Goal: Find specific page/section: Find specific page/section

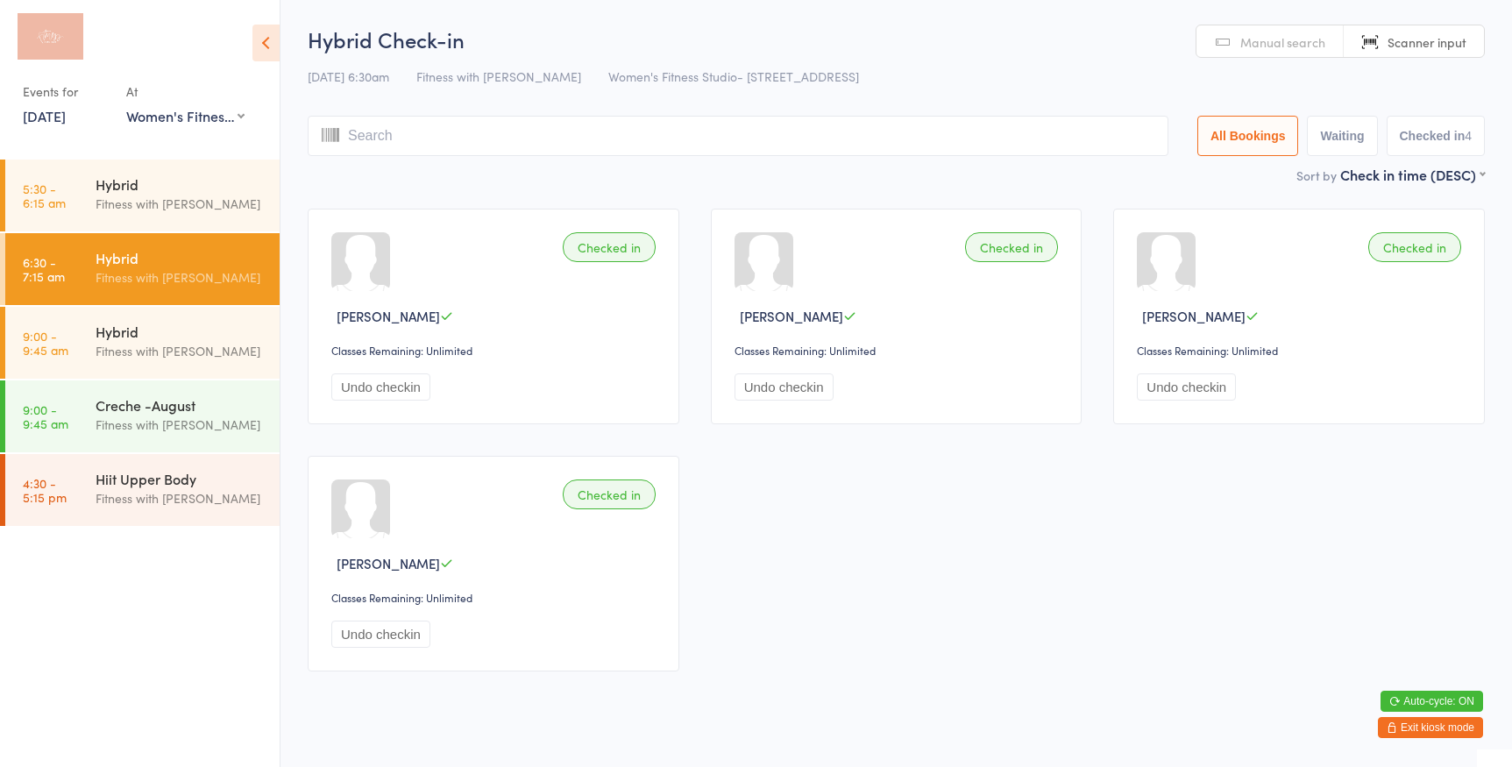
select select "0"
click at [1442, 728] on button "Exit kiosk mode" at bounding box center [1430, 727] width 105 height 21
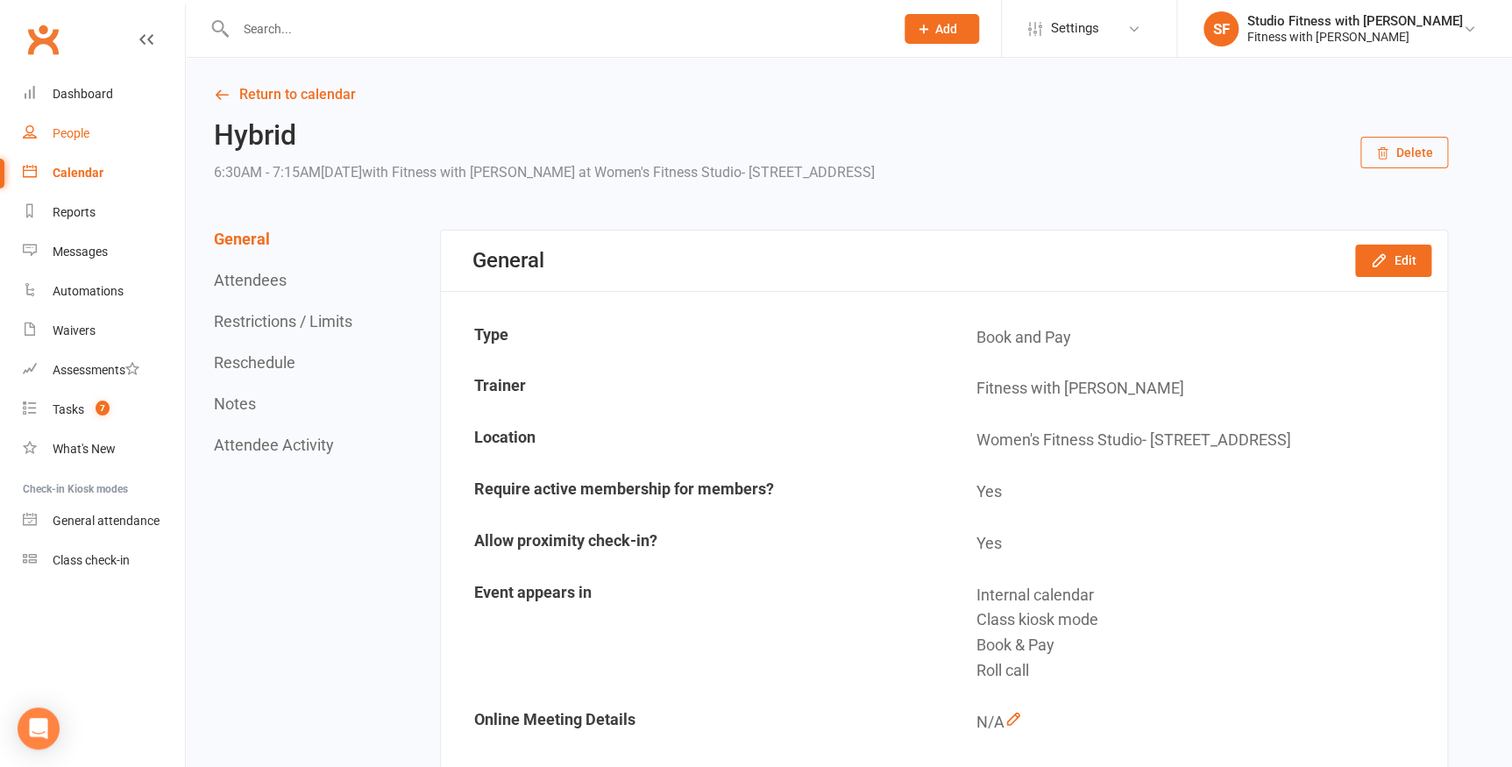
click at [105, 126] on link "People" at bounding box center [104, 133] width 162 height 39
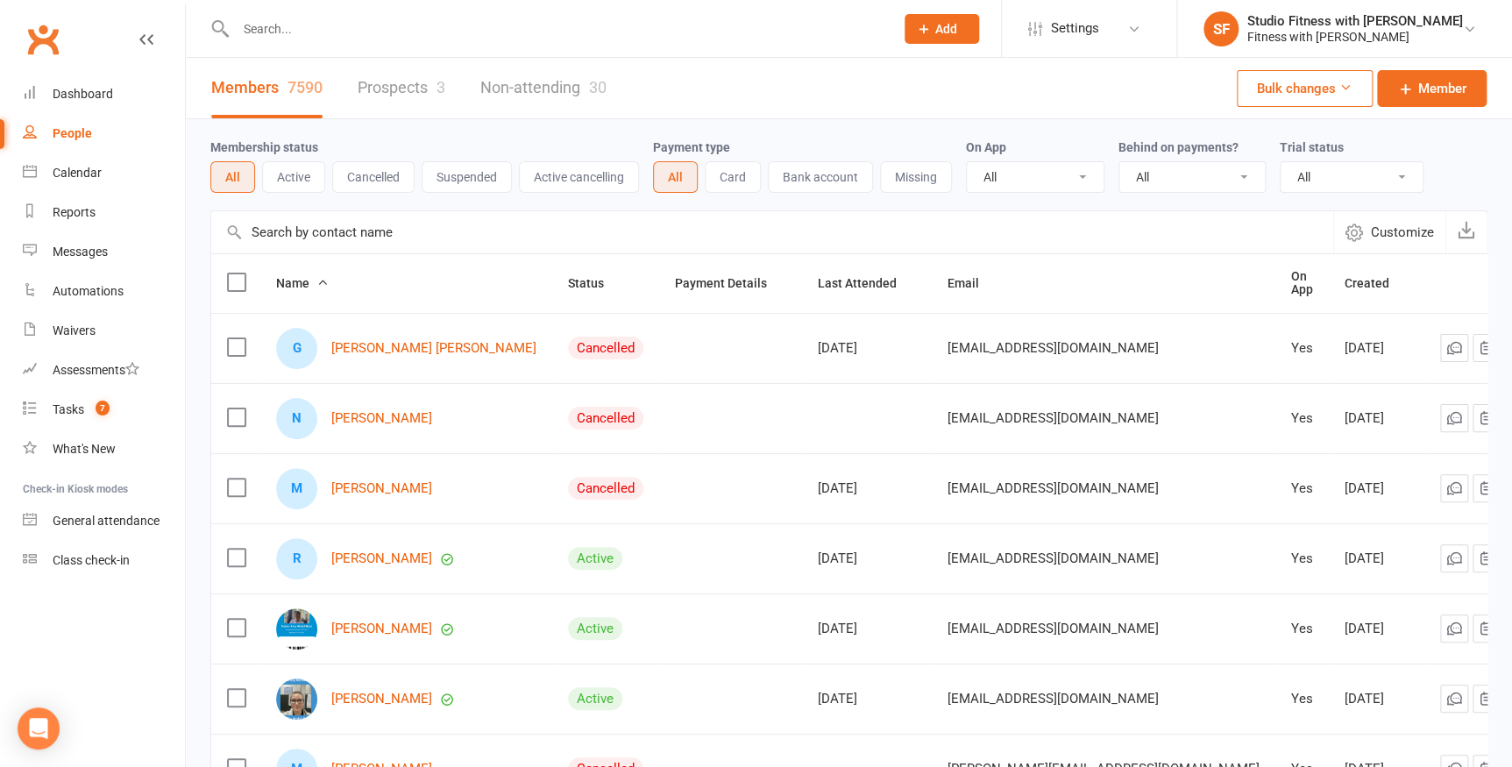
click at [305, 38] on input "text" at bounding box center [556, 29] width 651 height 25
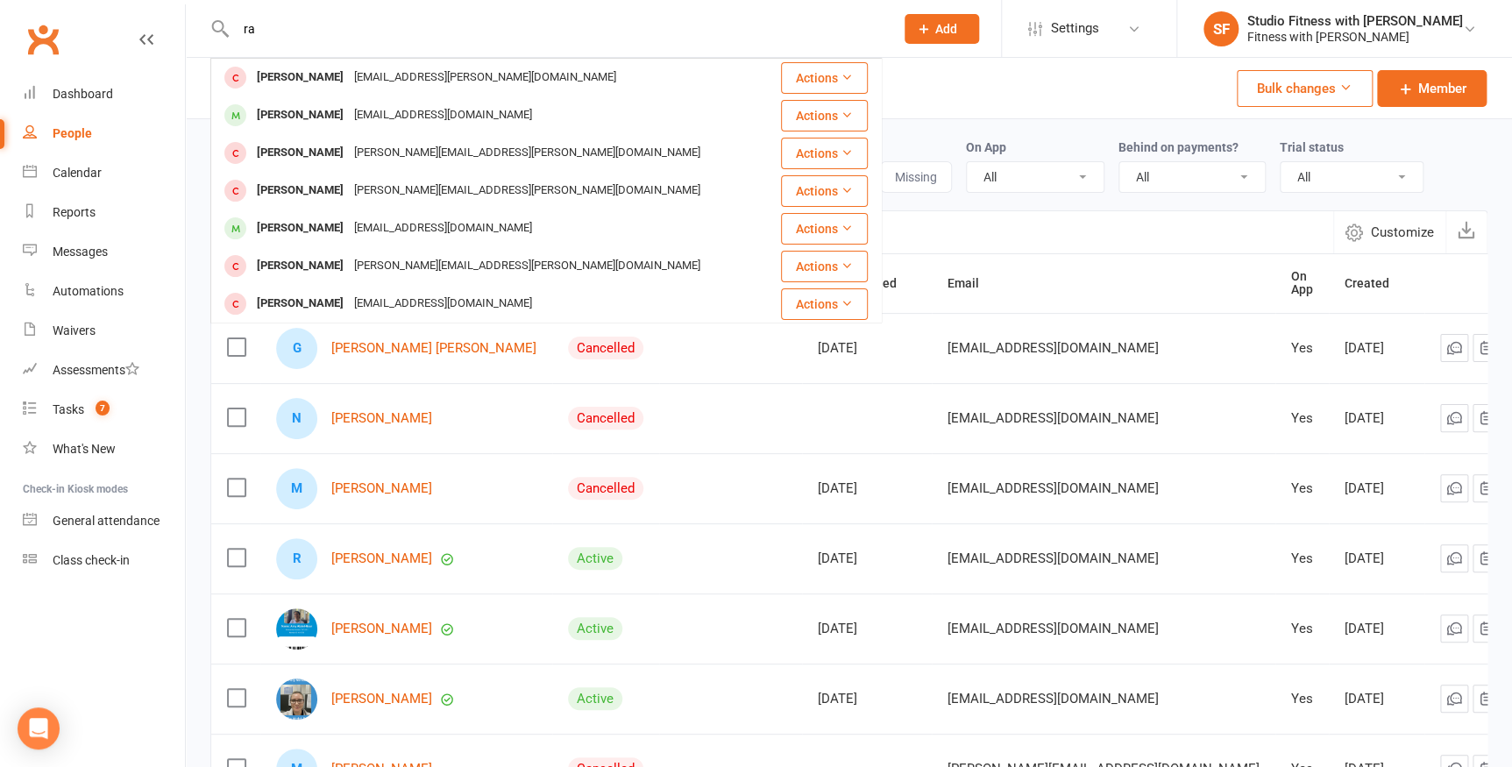
type input "r"
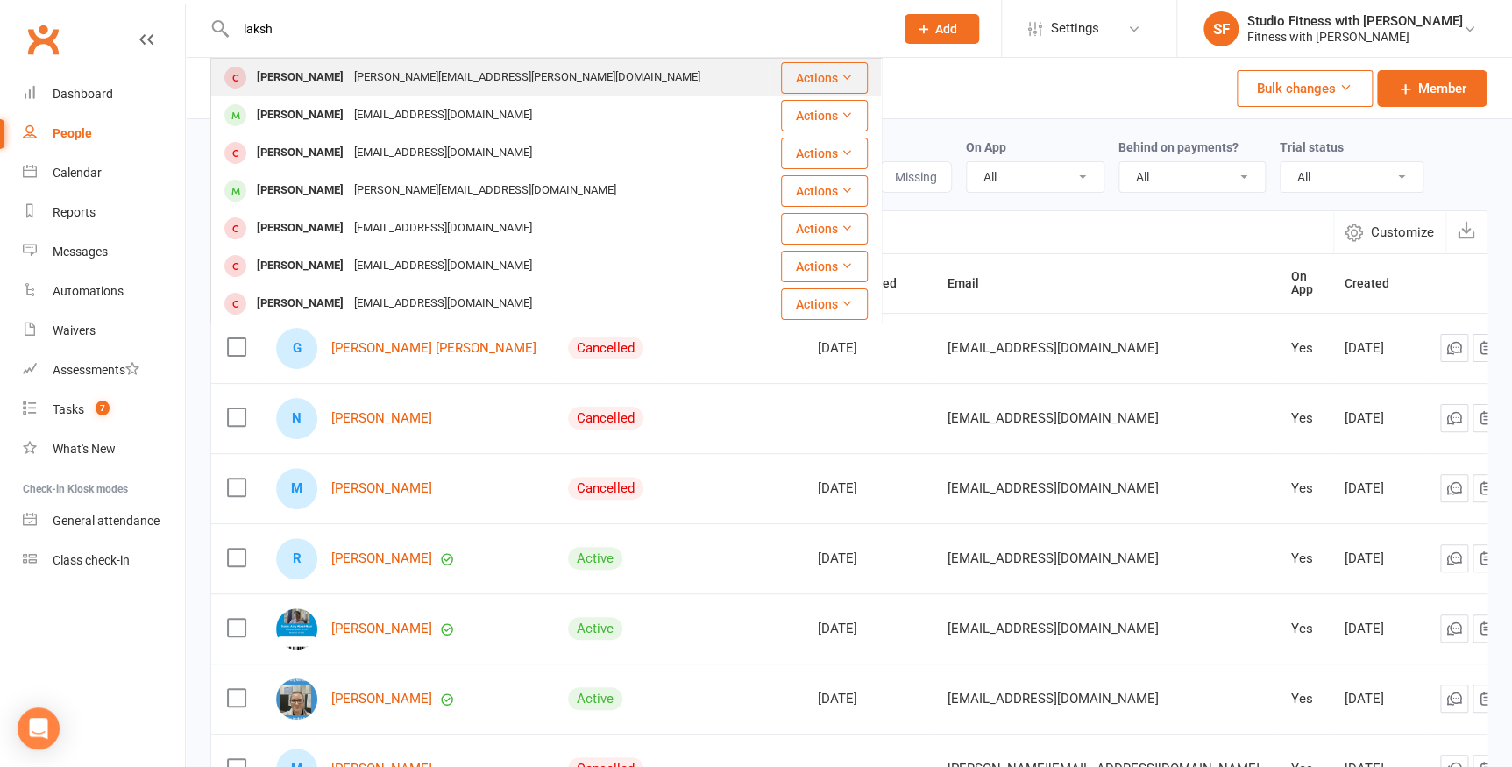
type input "laksh"
click at [349, 83] on div "[PERSON_NAME]" at bounding box center [300, 77] width 97 height 25
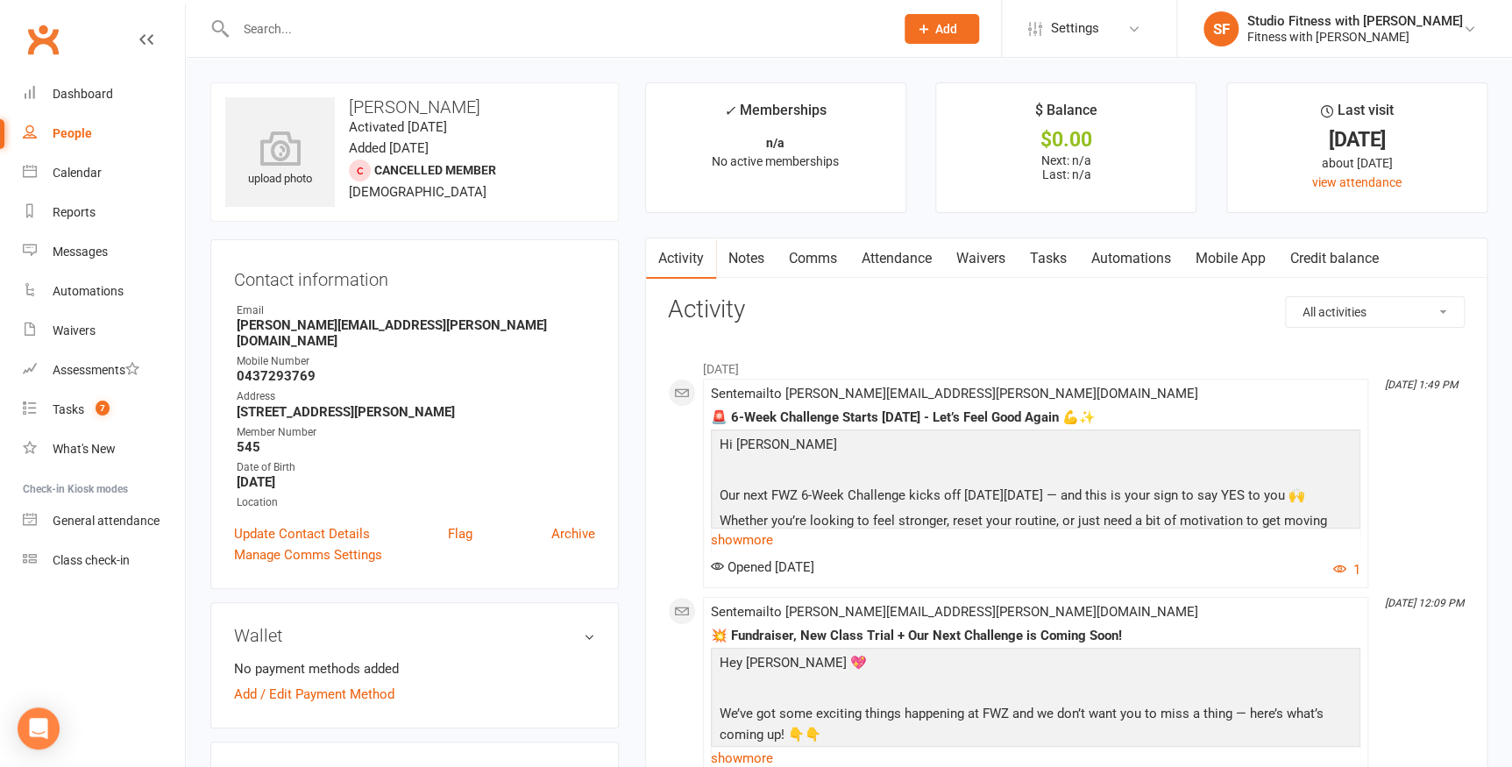
click at [281, 32] on input "text" at bounding box center [556, 29] width 651 height 25
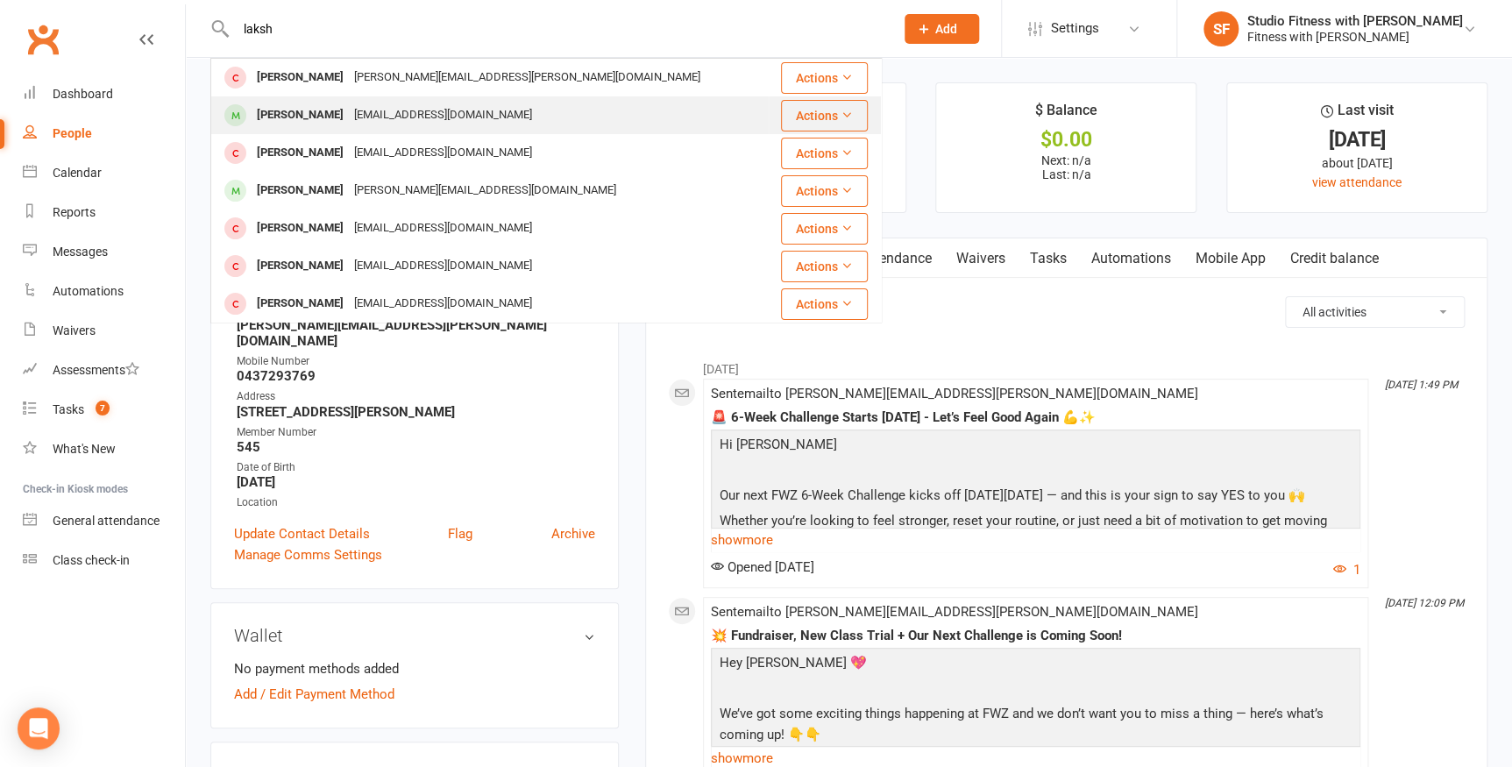
type input "laksh"
click at [296, 117] on div "[PERSON_NAME]" at bounding box center [300, 115] width 97 height 25
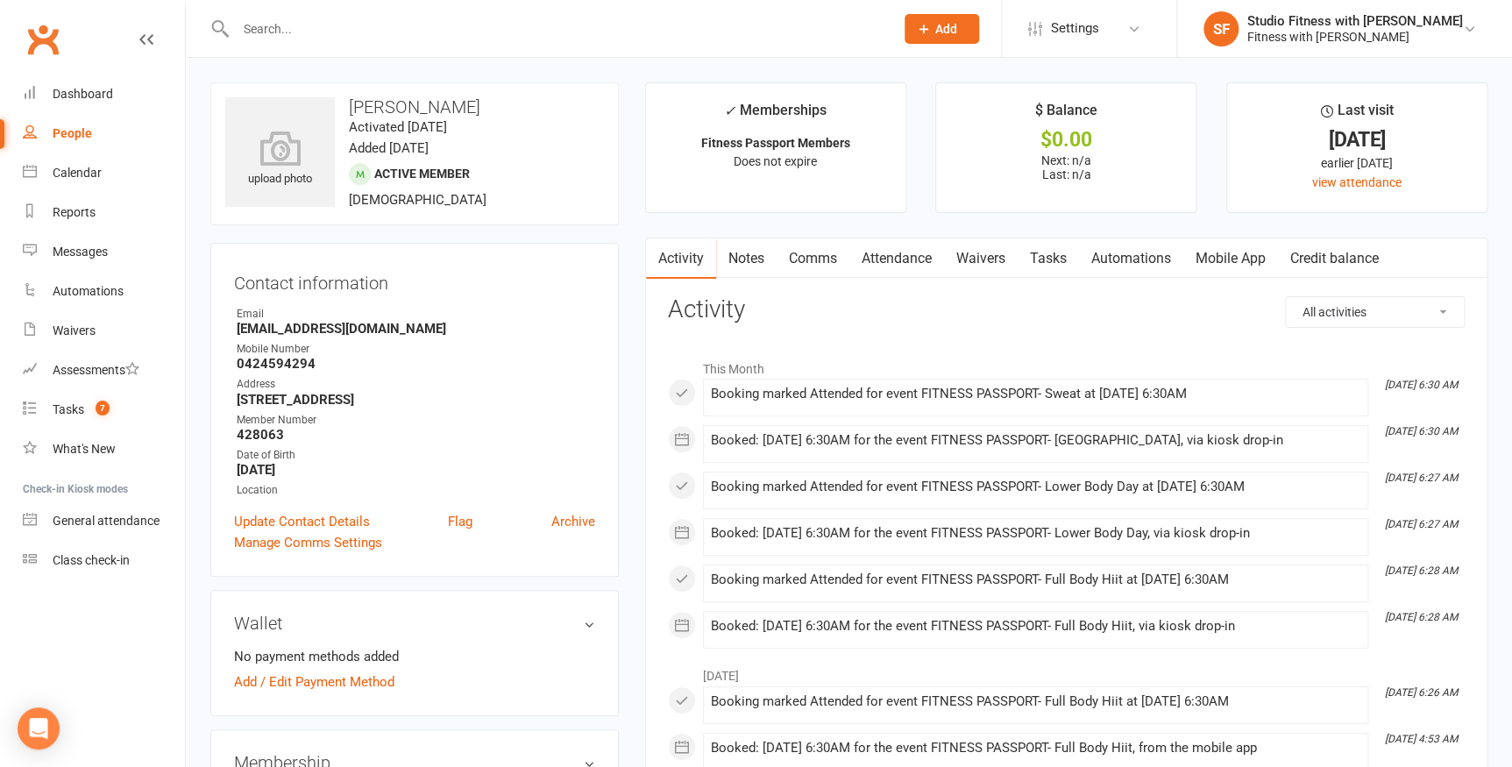
click at [1215, 248] on link "Mobile App" at bounding box center [1230, 258] width 95 height 40
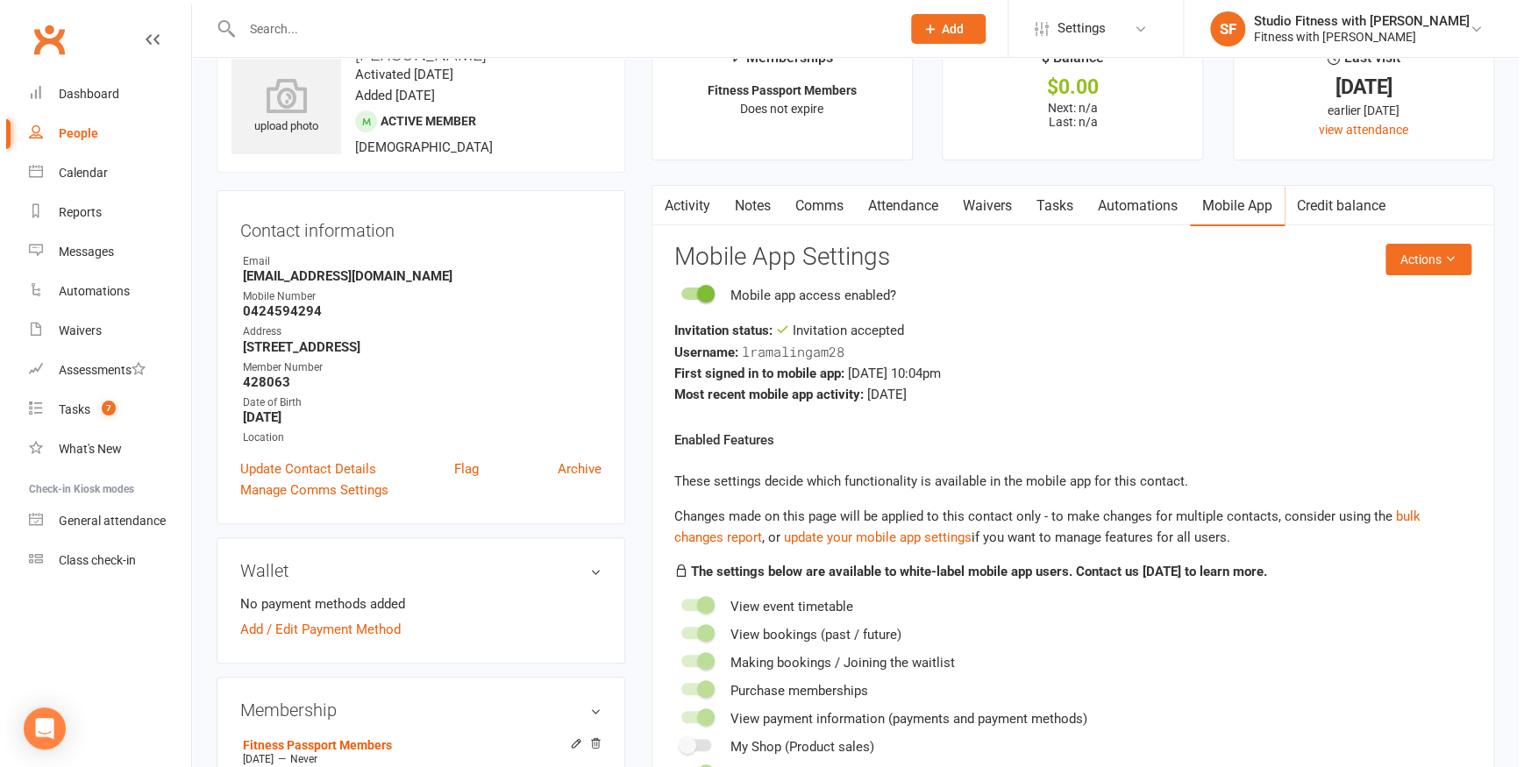
scroll to position [79, 0]
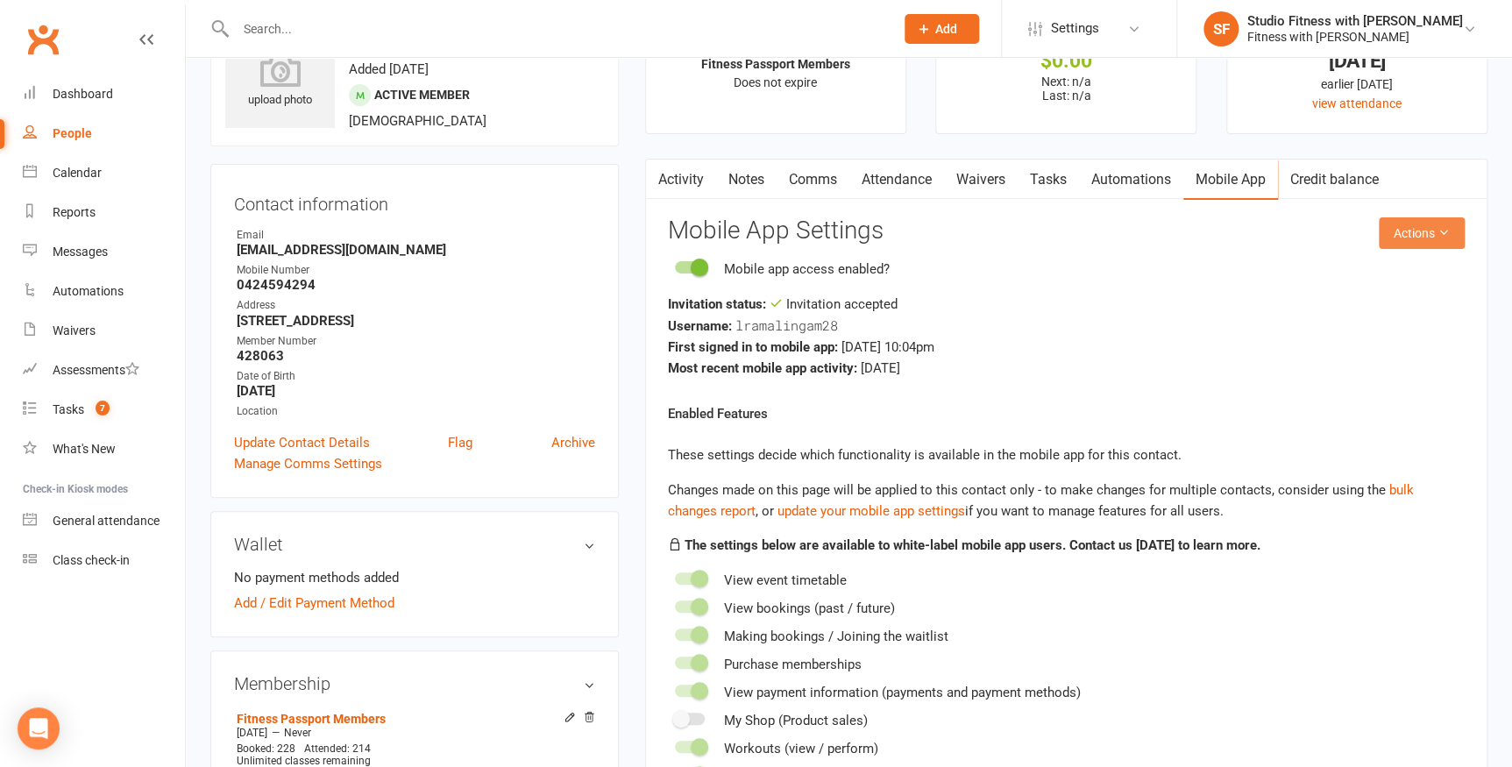
click at [1439, 222] on button "Actions" at bounding box center [1422, 233] width 86 height 32
click at [1353, 276] on link "Send invitation email" at bounding box center [1366, 272] width 174 height 35
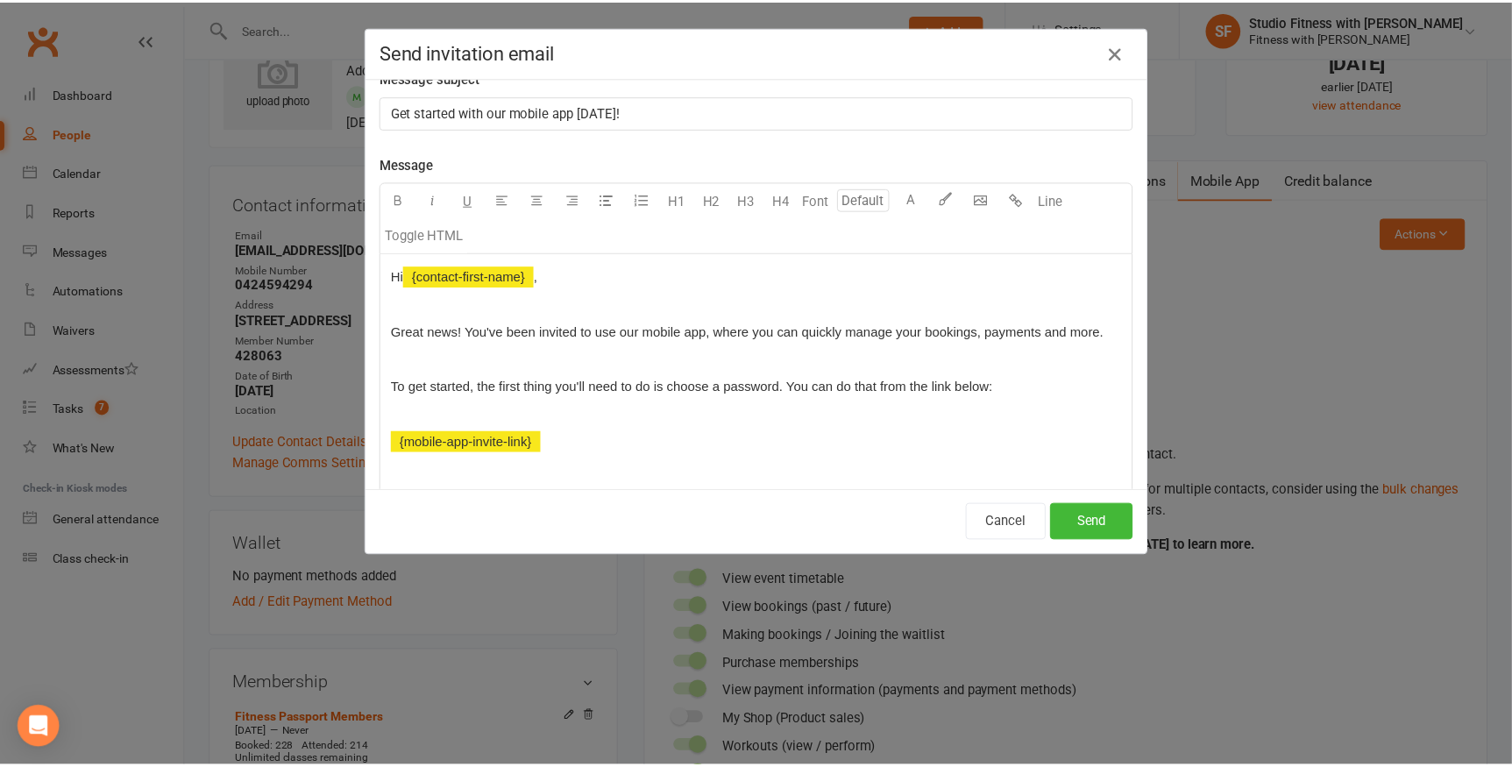
scroll to position [0, 0]
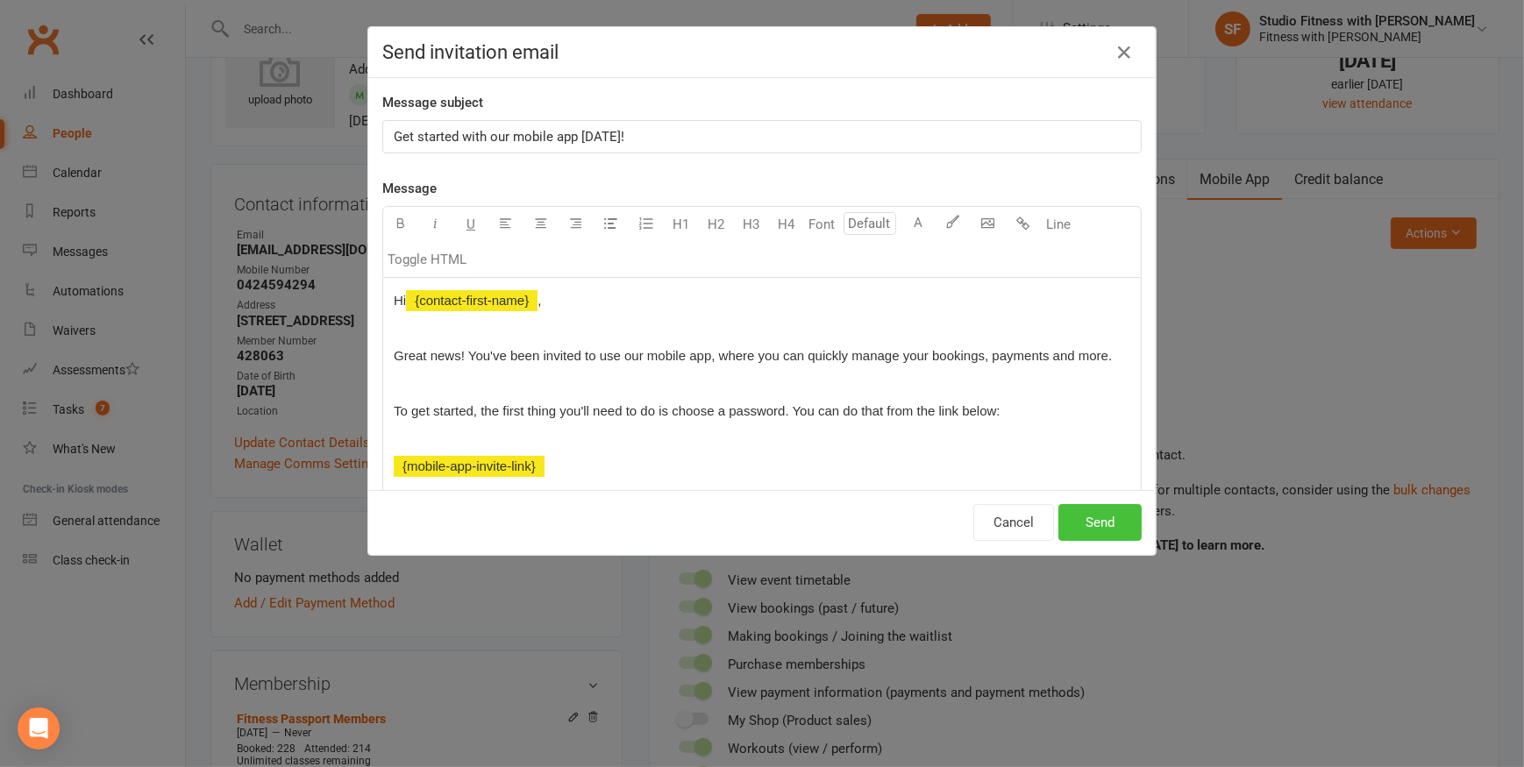
click at [1104, 517] on button "Send" at bounding box center [1099, 522] width 83 height 37
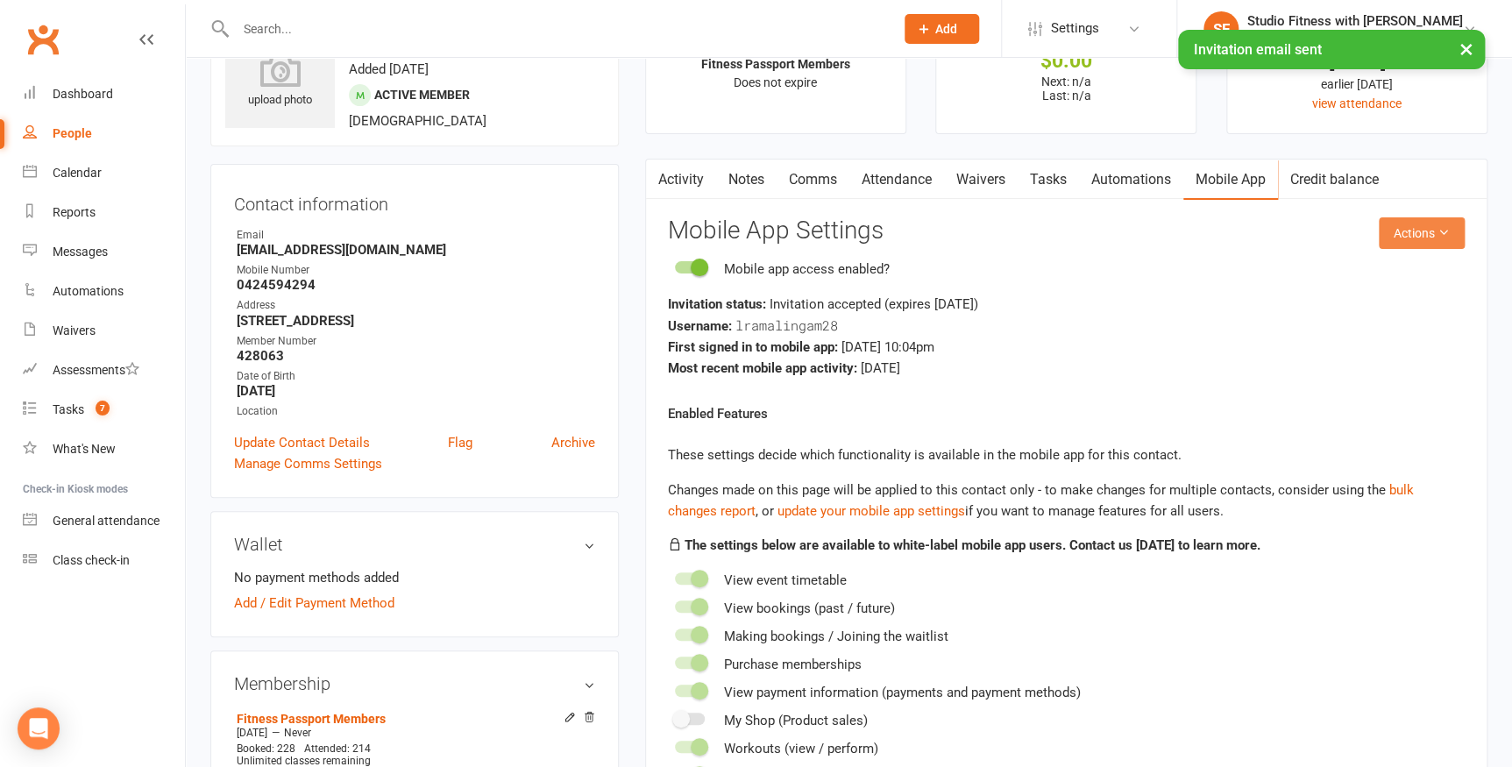
click at [1419, 228] on button "Actions" at bounding box center [1422, 233] width 86 height 32
click at [1368, 310] on link "Send invitation SMS" at bounding box center [1366, 307] width 174 height 35
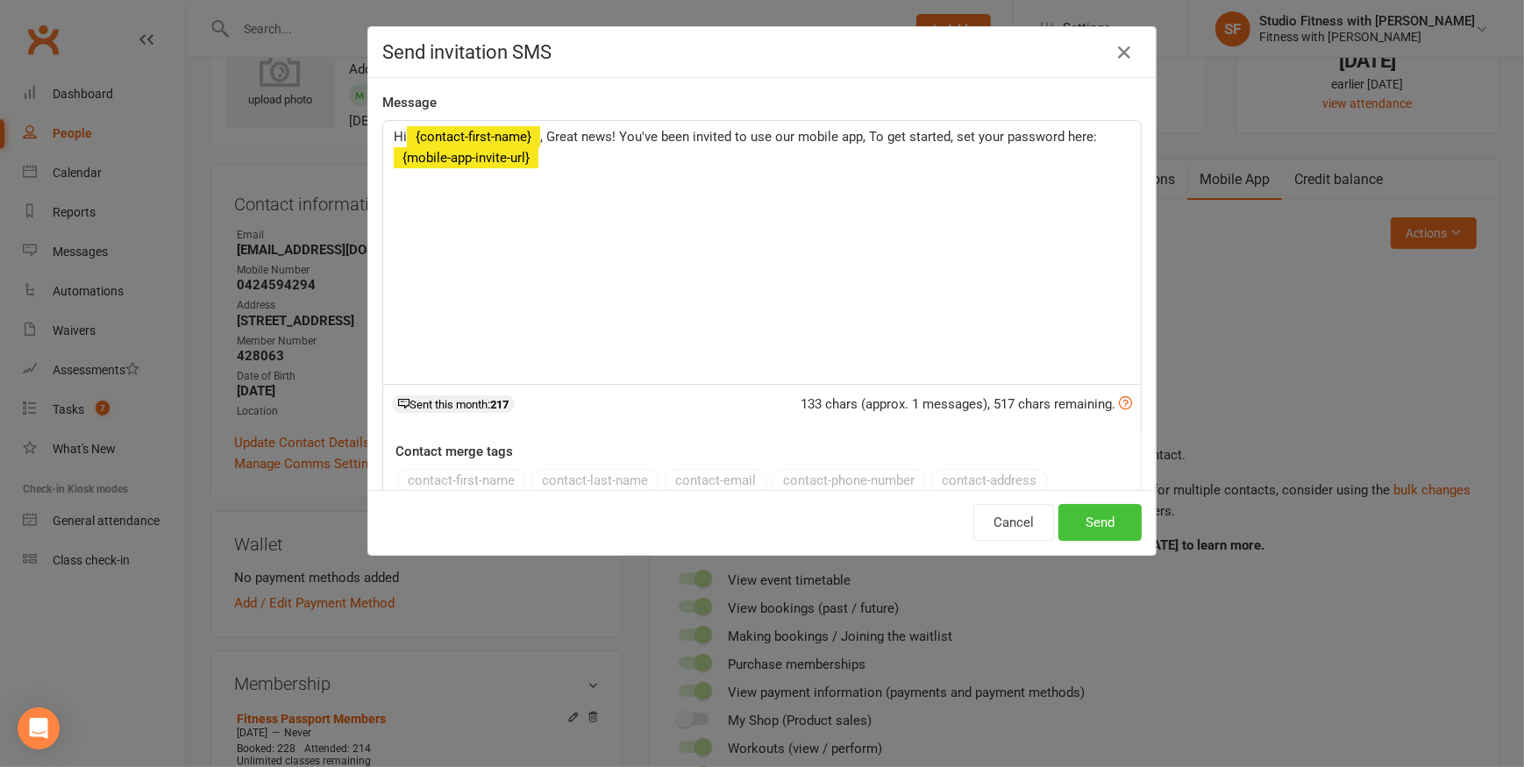
click at [1083, 521] on button "Send" at bounding box center [1099, 522] width 83 height 37
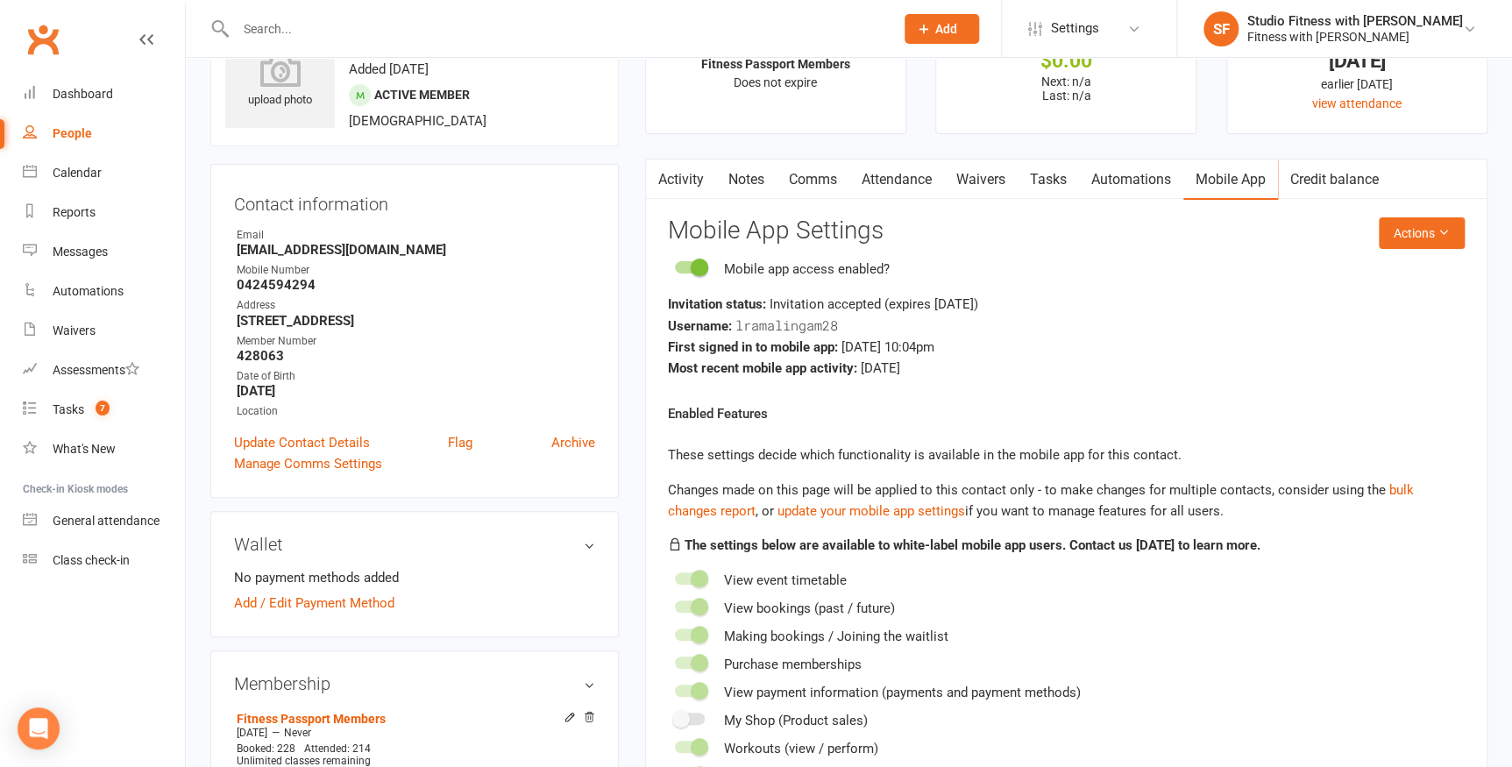
click at [686, 173] on link "Activity" at bounding box center [681, 180] width 70 height 40
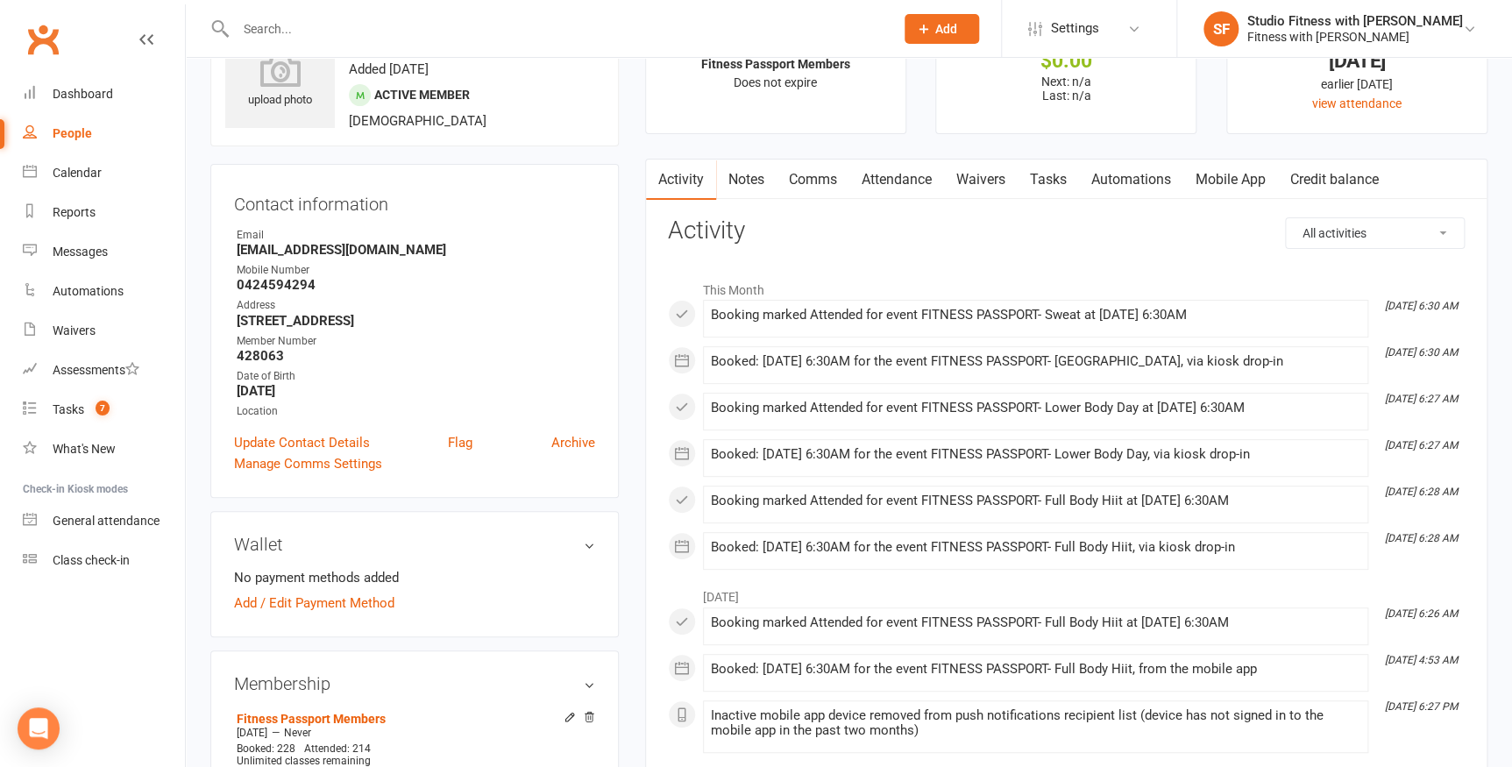
click at [750, 184] on link "Notes" at bounding box center [746, 180] width 60 height 40
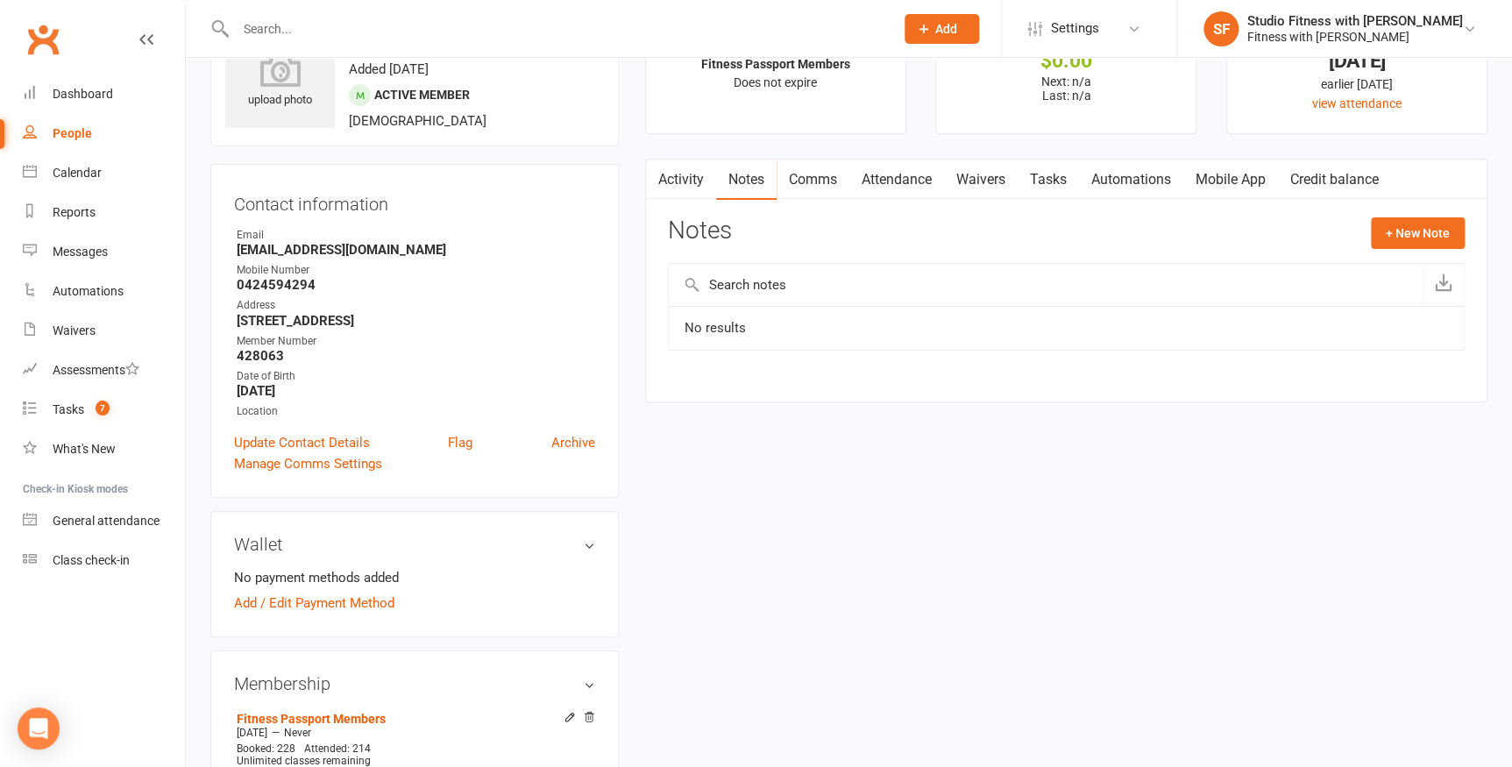
click at [885, 171] on link "Attendance" at bounding box center [896, 180] width 95 height 40
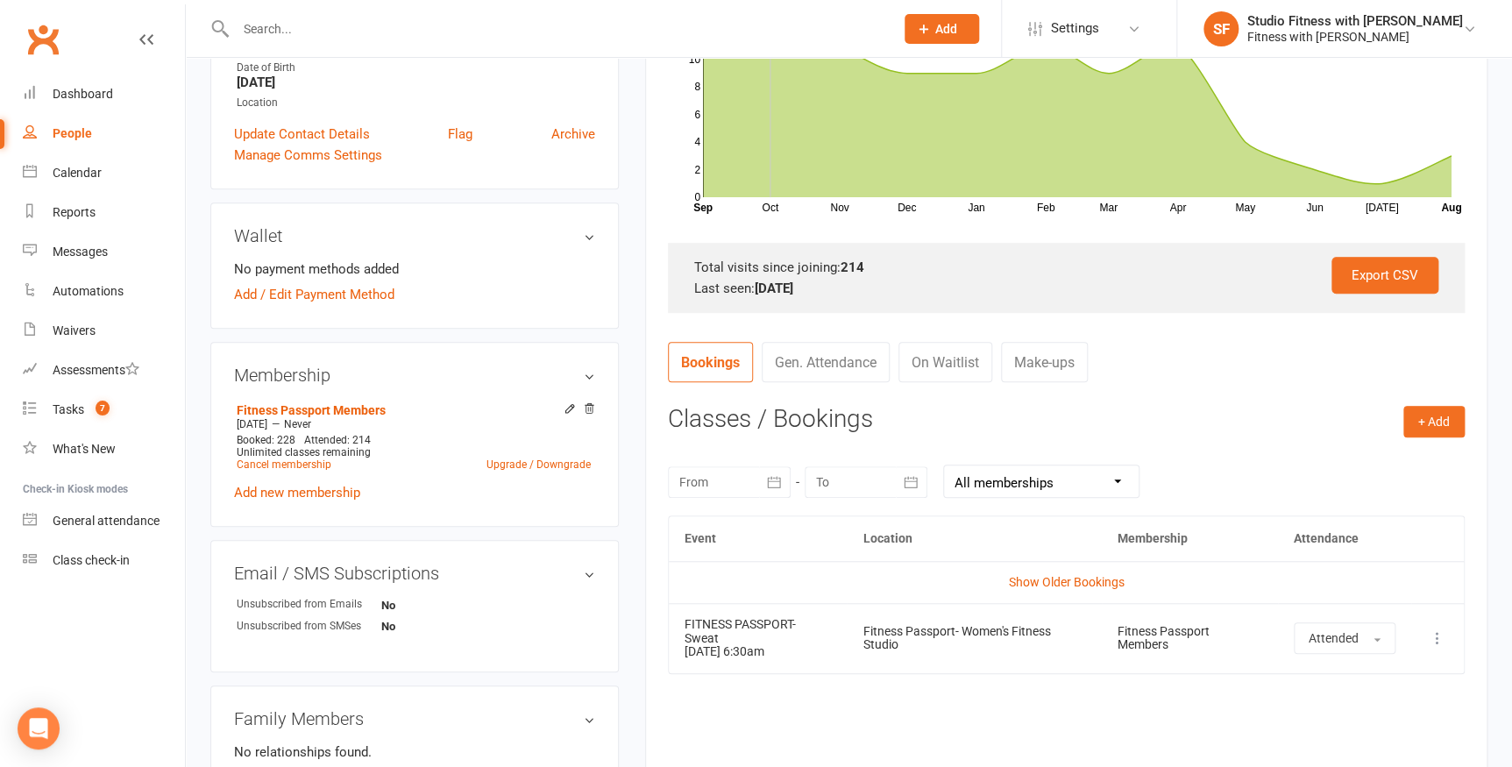
scroll to position [398, 0]
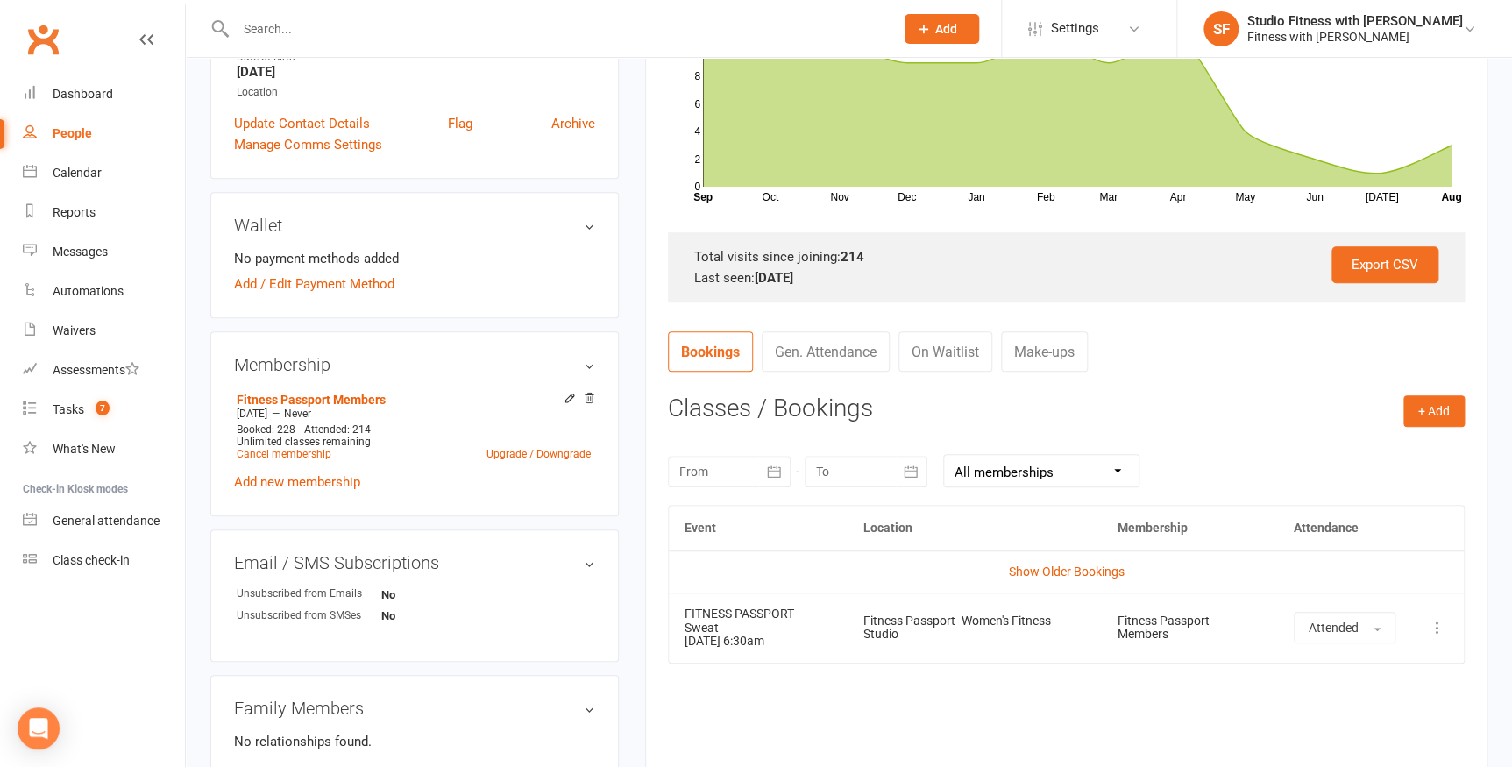
click at [818, 351] on link "Gen. Attendance" at bounding box center [826, 351] width 128 height 40
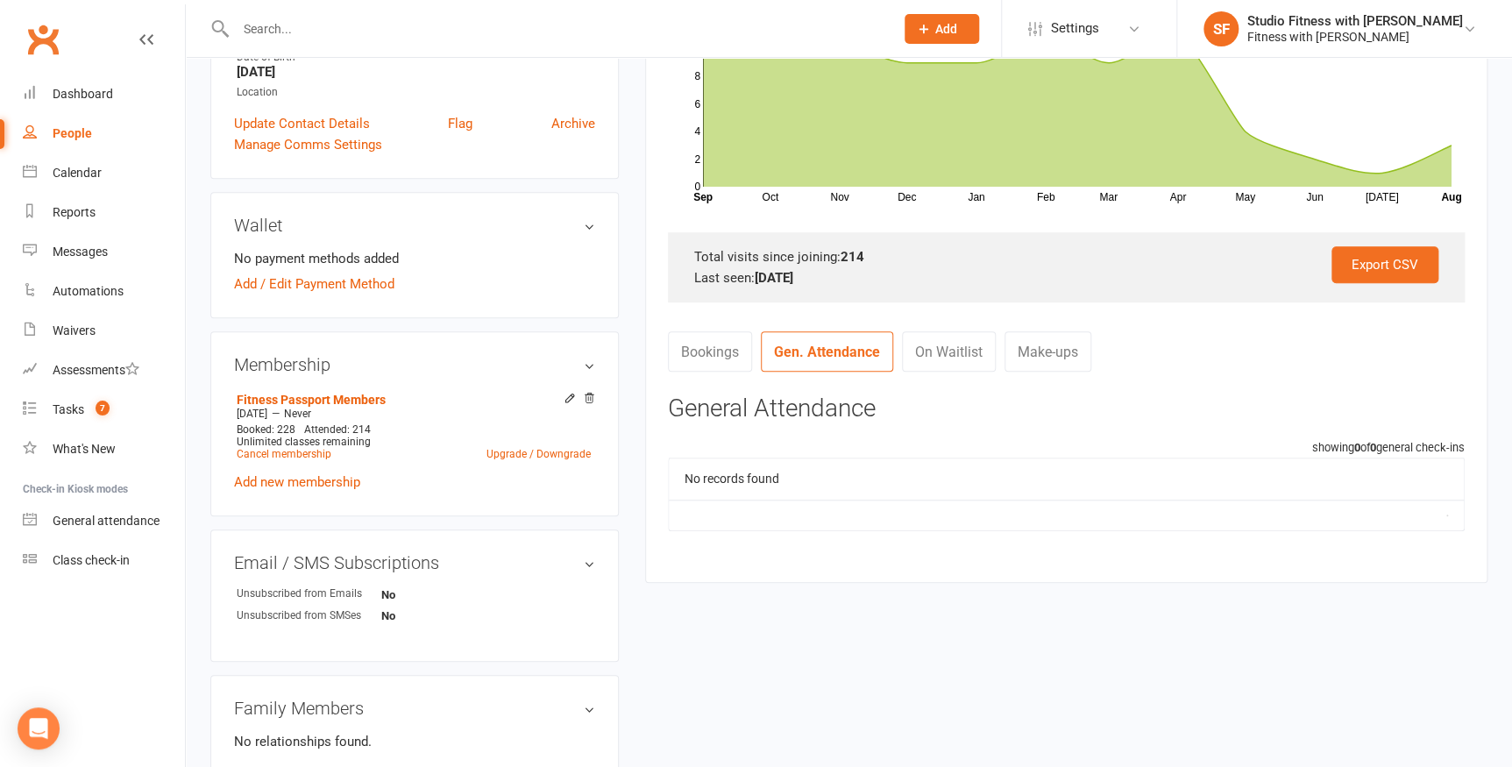
click at [910, 352] on link "On Waitlist" at bounding box center [949, 351] width 94 height 40
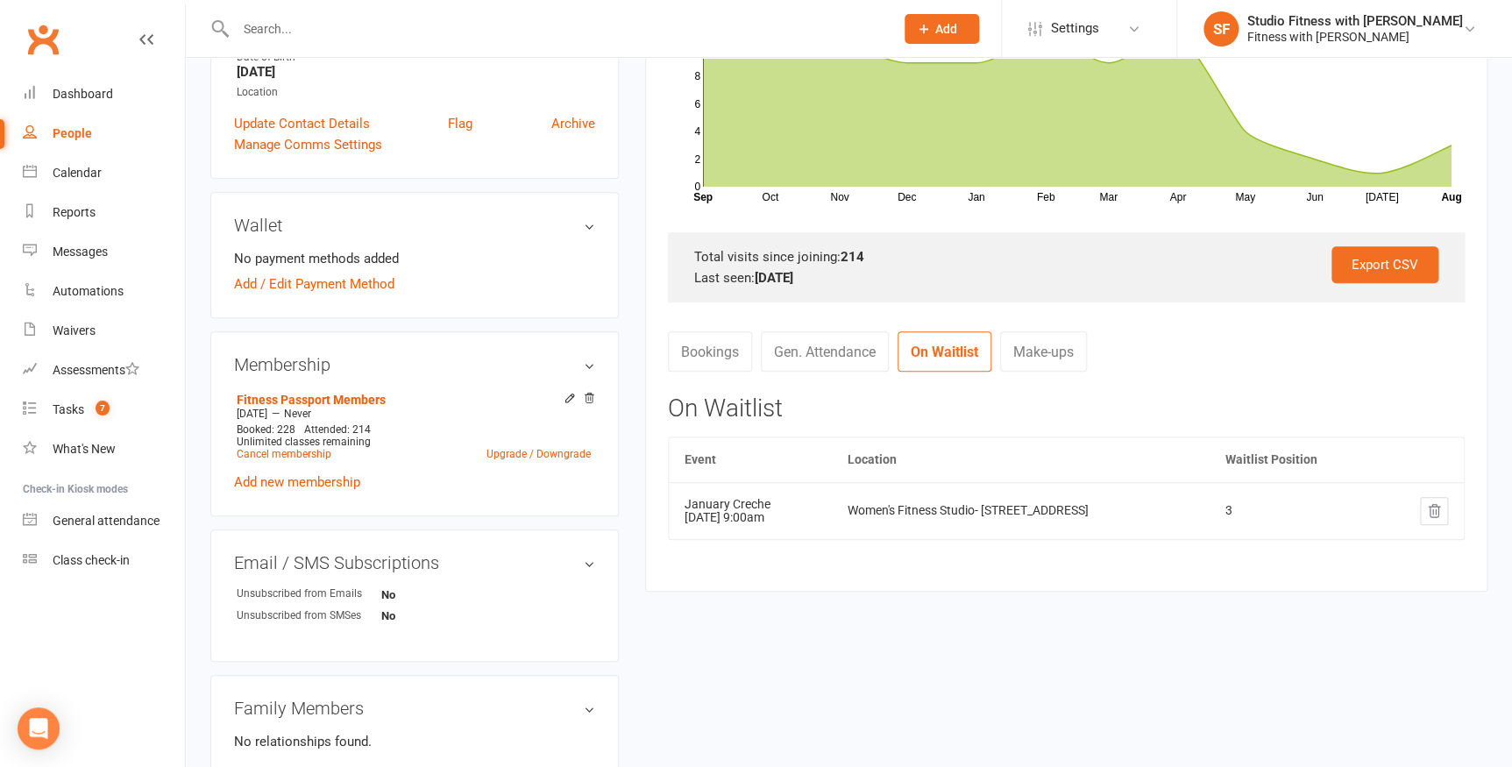
click at [693, 348] on link "Bookings" at bounding box center [710, 351] width 84 height 40
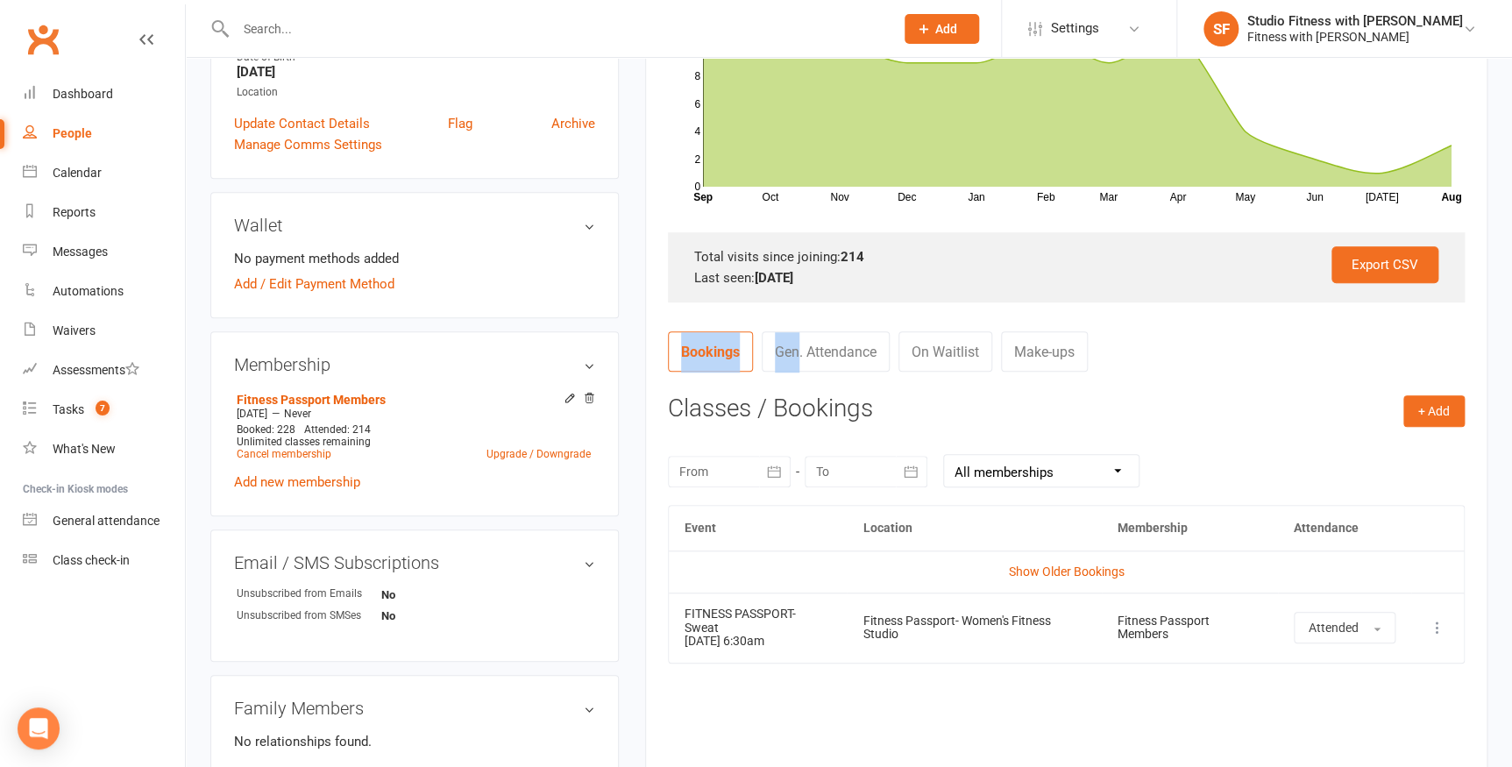
click at [693, 348] on link "Bookings" at bounding box center [710, 351] width 85 height 40
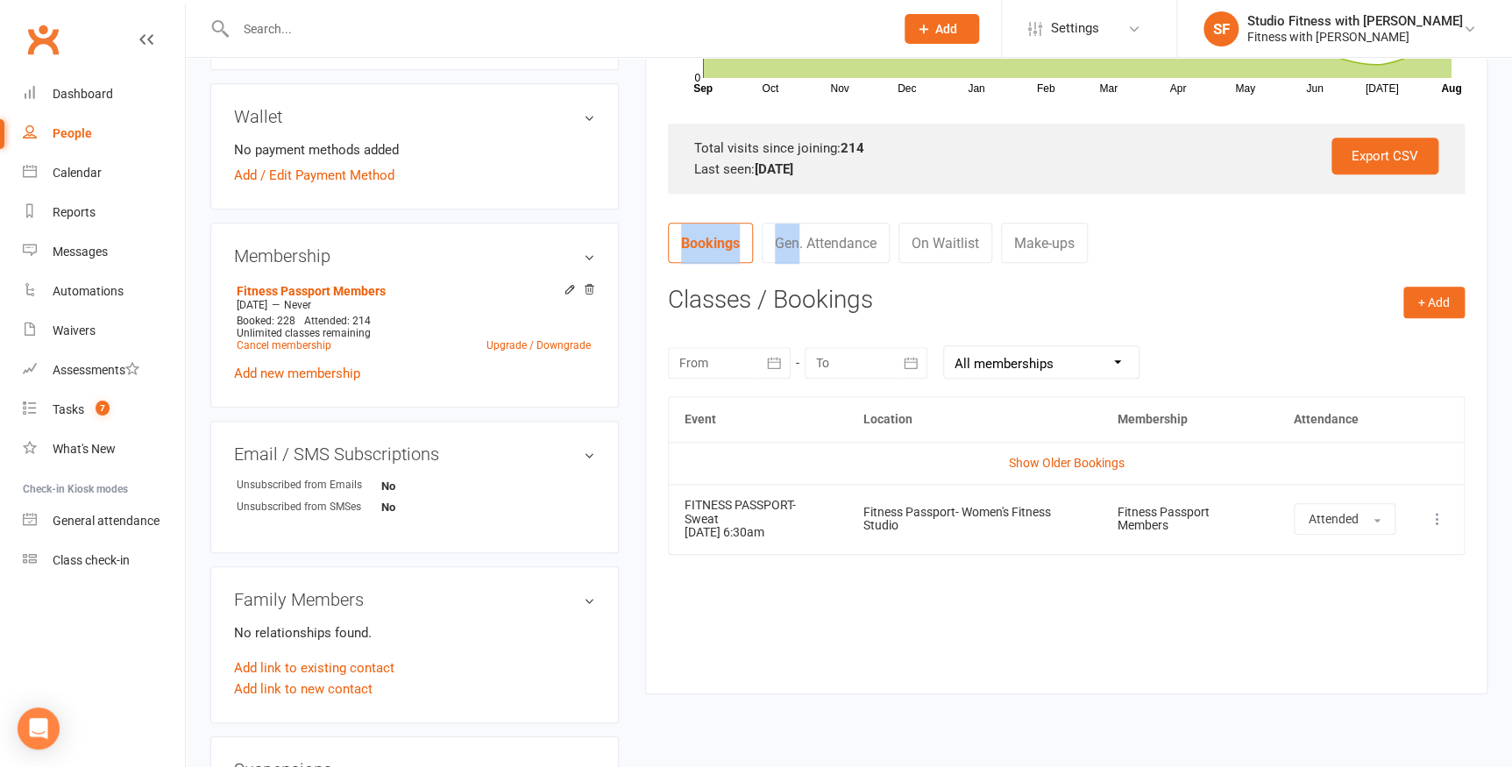
scroll to position [637, 0]
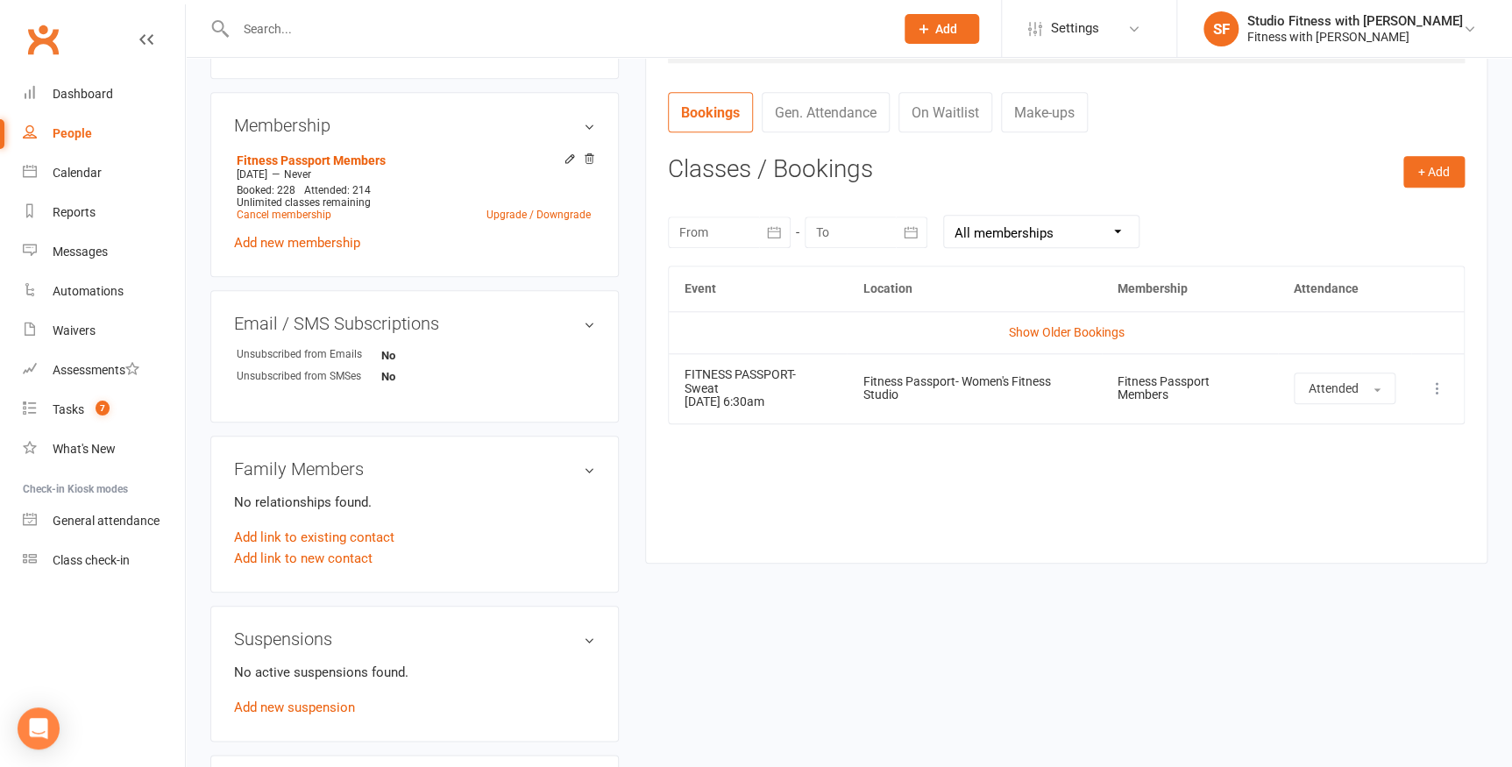
click at [885, 500] on div "Event Location Membership Attendance Show Older Bookings FITNESS PASSPORT- Swea…" at bounding box center [1066, 401] width 797 height 271
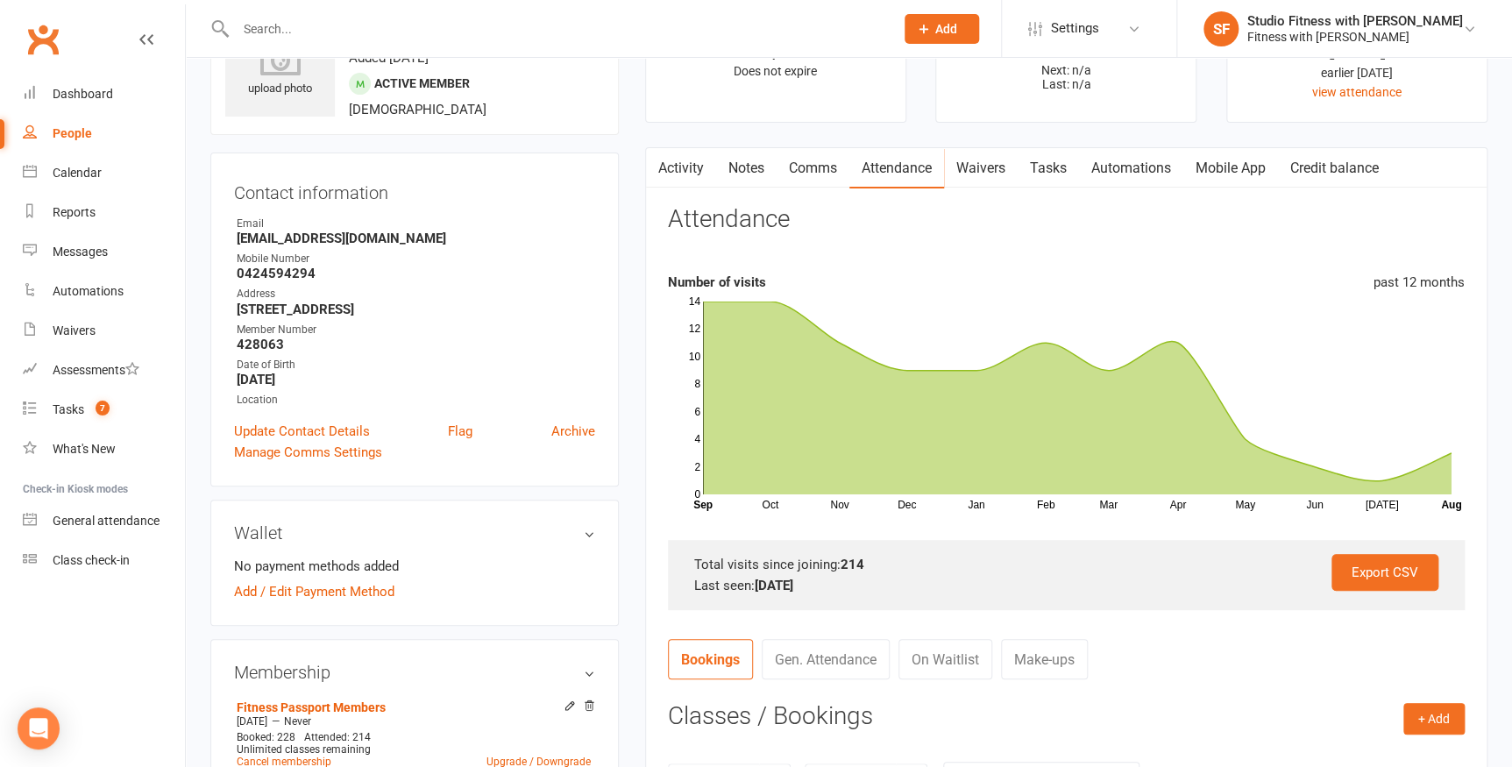
scroll to position [0, 0]
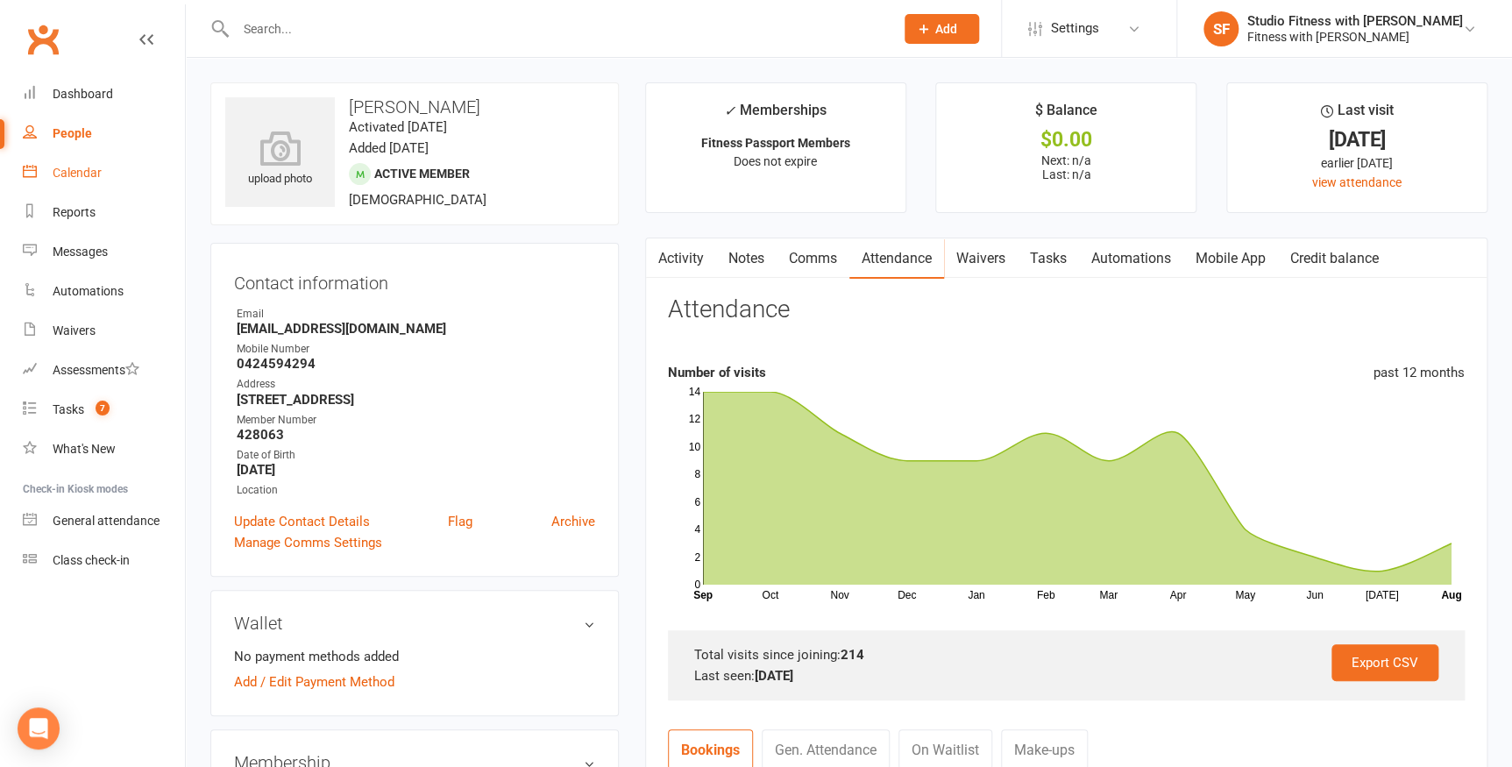
click at [68, 169] on div "Calendar" at bounding box center [77, 173] width 49 height 14
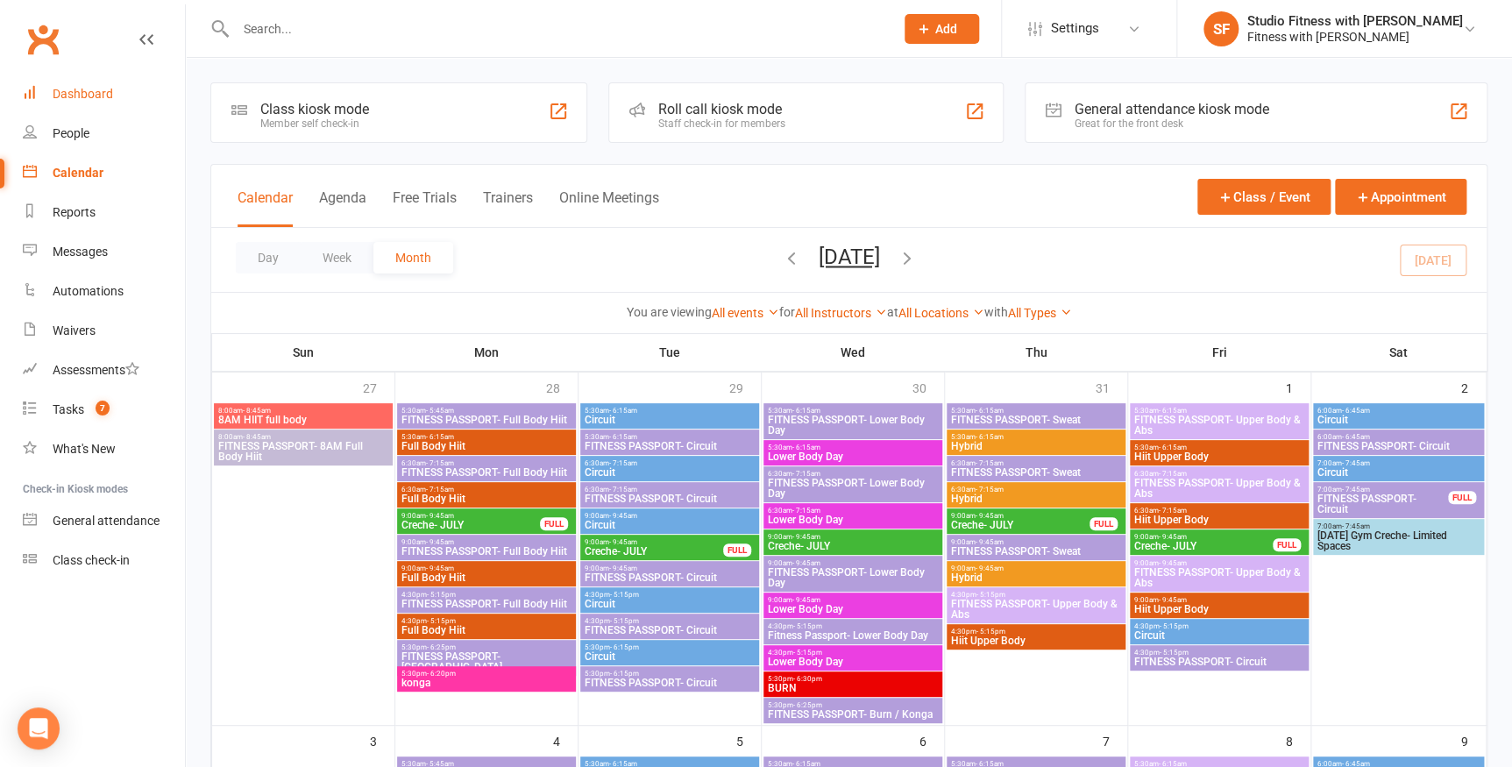
click at [120, 87] on link "Dashboard" at bounding box center [104, 94] width 162 height 39
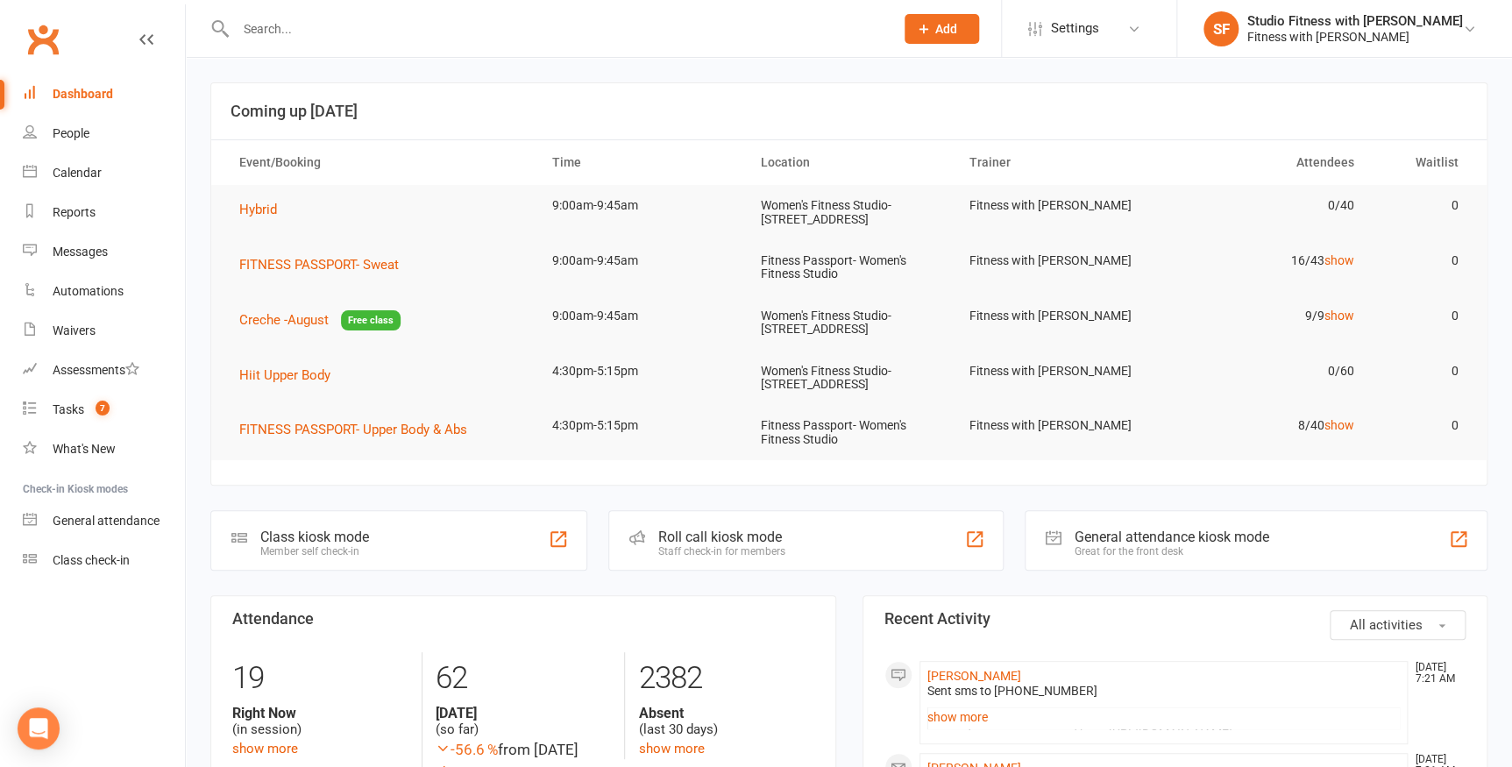
click at [552, 539] on div at bounding box center [558, 539] width 21 height 21
